Goal: Task Accomplishment & Management: Complete application form

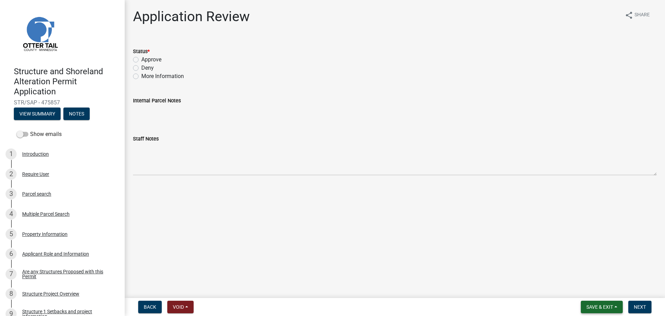
click at [609, 310] on button "Save & Exit" at bounding box center [602, 306] width 42 height 12
click at [589, 289] on button "Save & Exit" at bounding box center [595, 288] width 55 height 17
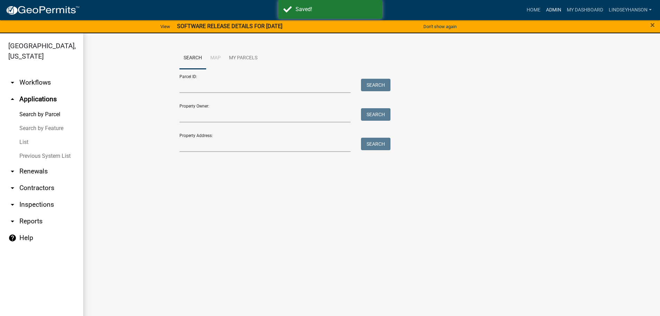
click at [549, 10] on link "Admin" at bounding box center [553, 9] width 21 height 13
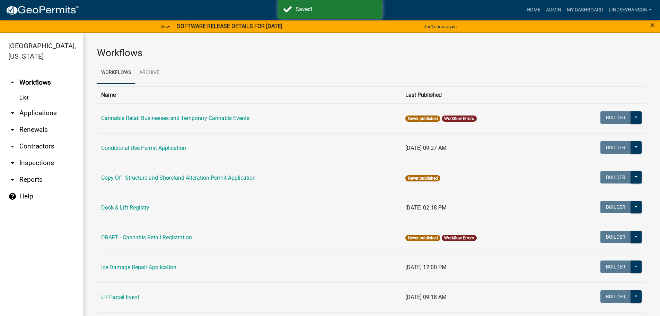
click at [43, 114] on link "arrow_drop_down Applications" at bounding box center [41, 113] width 83 height 17
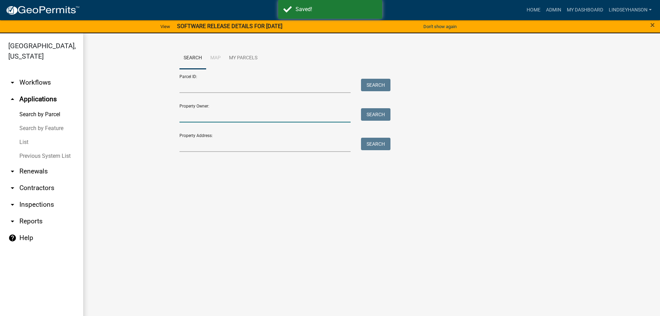
click at [199, 117] on input "Property Owner:" at bounding box center [266, 115] width 172 height 14
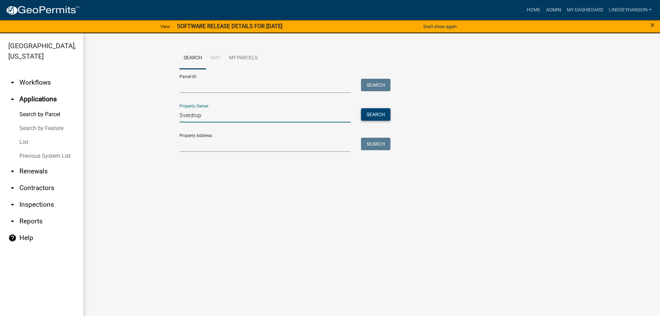
type input "Sverdrup"
click at [380, 113] on button "Search" at bounding box center [375, 114] width 29 height 12
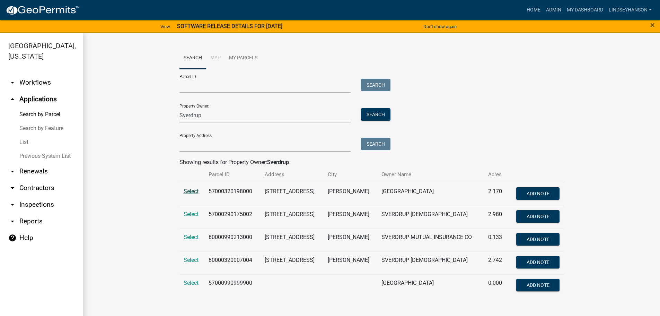
click at [193, 193] on span "Select" at bounding box center [191, 191] width 15 height 7
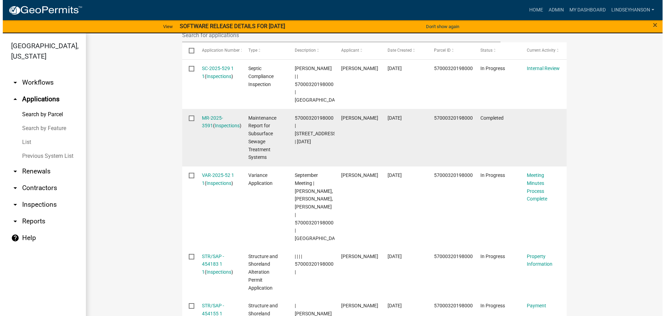
scroll to position [312, 0]
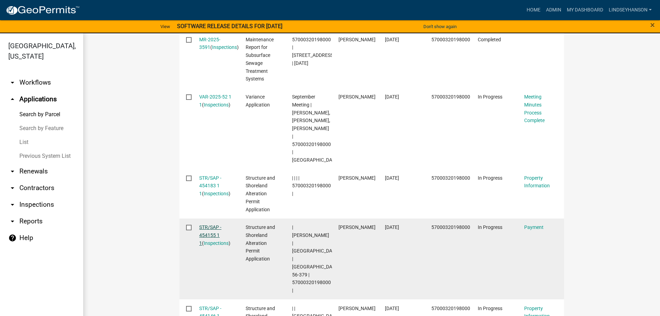
click at [207, 228] on link "STR/SAP - 454155 1 1" at bounding box center [210, 234] width 22 height 21
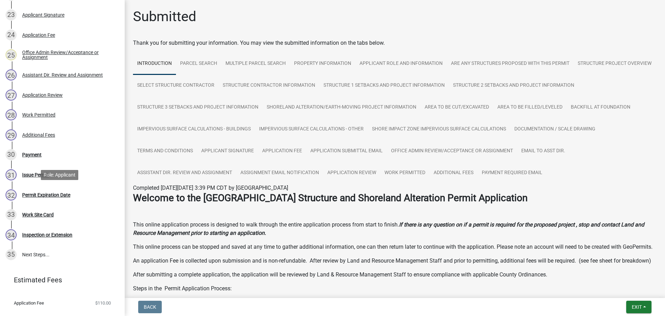
scroll to position [607, 0]
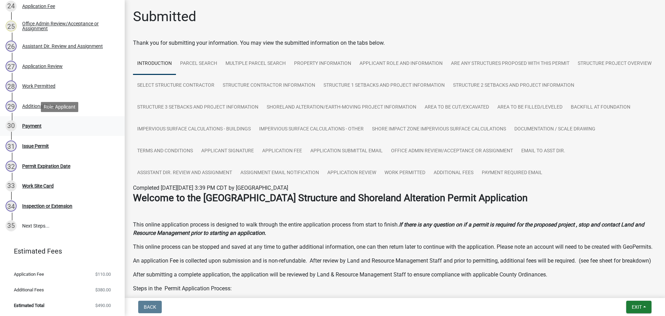
click at [36, 126] on div "Payment" at bounding box center [31, 125] width 19 height 5
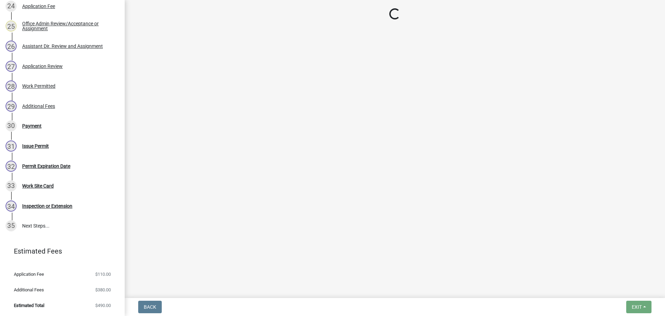
select select "3: 3"
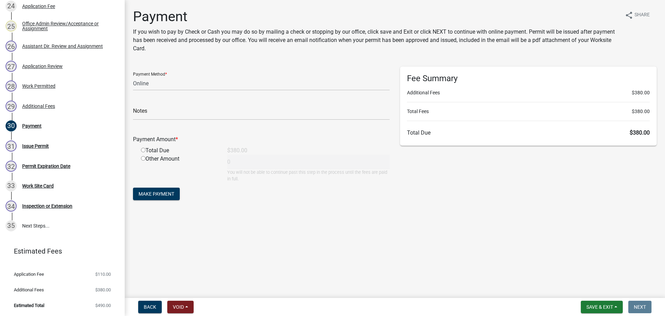
click at [143, 151] on input "radio" at bounding box center [143, 150] width 5 height 5
radio input "true"
type input "380"
click at [157, 193] on span "Make Payment" at bounding box center [157, 194] width 36 height 6
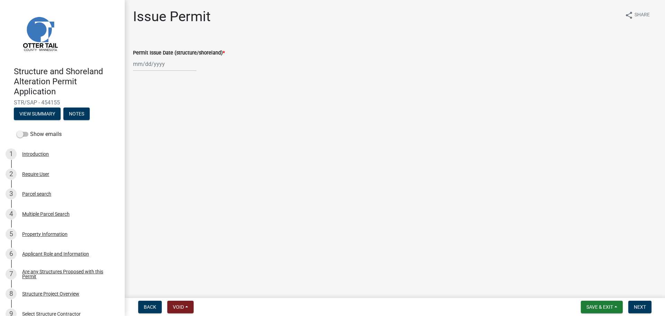
click at [141, 64] on div at bounding box center [164, 64] width 63 height 14
select select "9"
select select "2025"
click at [134, 136] on div "22 23 24 25 26 27 28" at bounding box center [173, 134] width 80 height 11
click at [137, 123] on div "15" at bounding box center [139, 122] width 11 height 11
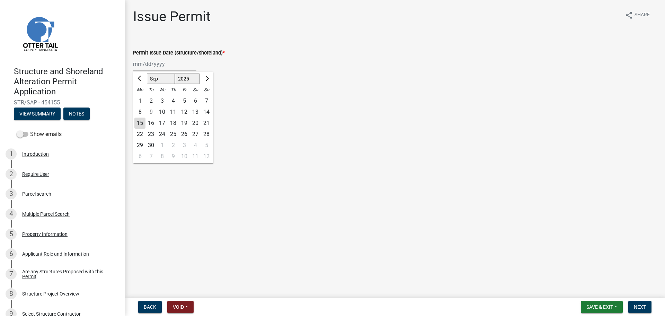
type input "[DATE]"
drag, startPoint x: 633, startPoint y: 308, endPoint x: 633, endPoint y: 304, distance: 3.5
click at [633, 307] on button "Next" at bounding box center [640, 306] width 23 height 12
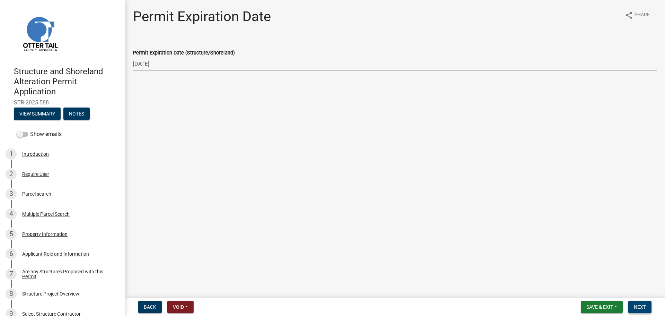
click at [646, 310] on button "Next" at bounding box center [640, 306] width 23 height 12
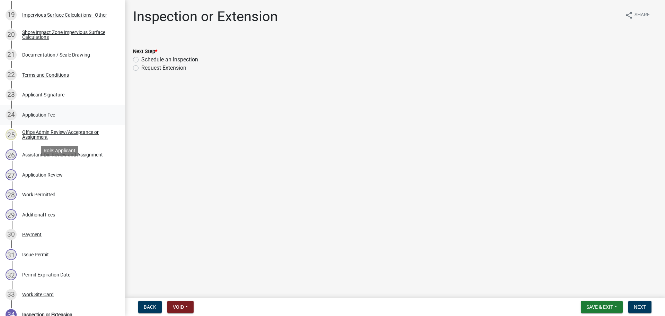
scroll to position [520, 0]
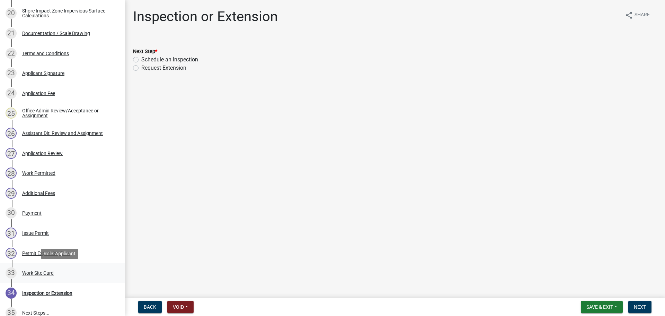
click at [48, 272] on div "Work Site Card" at bounding box center [38, 272] width 32 height 5
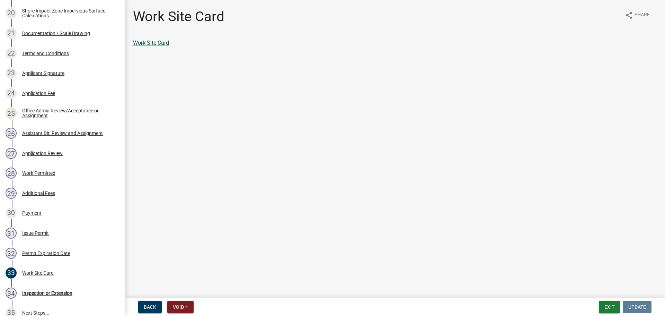
click at [160, 44] on link "Work Site Card" at bounding box center [151, 43] width 36 height 7
click at [26, 213] on div "Payment" at bounding box center [31, 212] width 19 height 5
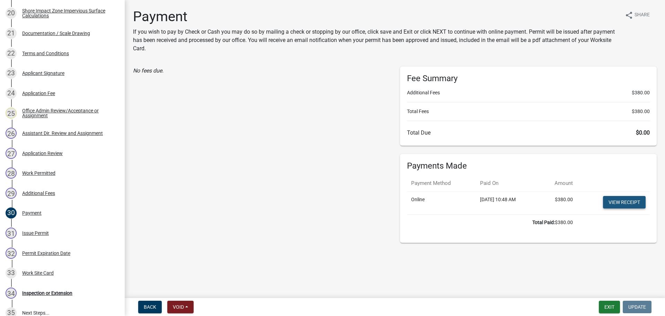
click at [633, 201] on link "View receipt" at bounding box center [624, 202] width 43 height 12
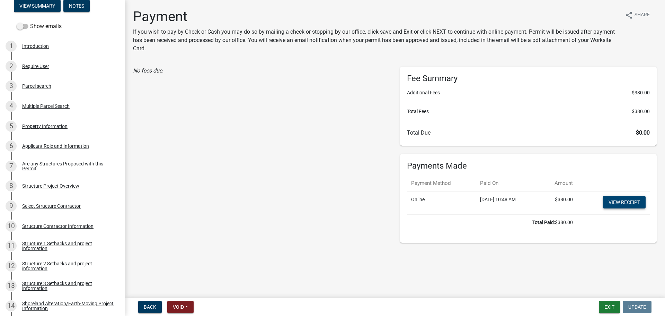
scroll to position [0, 0]
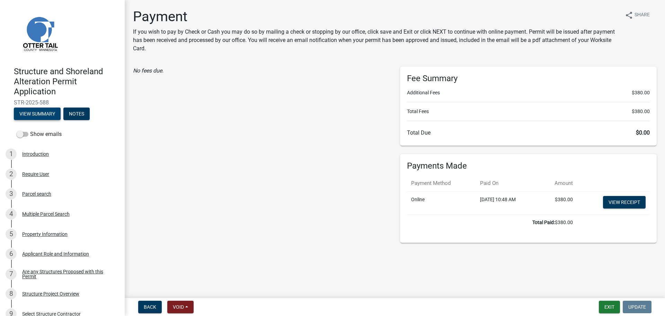
click at [37, 117] on button "View Summary" at bounding box center [37, 113] width 47 height 12
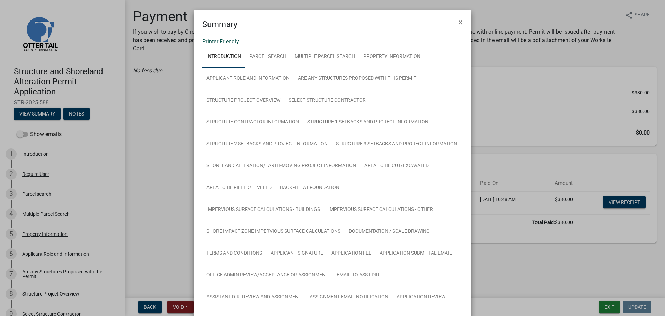
click at [225, 41] on link "Printer Friendly" at bounding box center [220, 41] width 37 height 7
click at [455, 20] on button "×" at bounding box center [461, 21] width 16 height 19
